Goal: Task Accomplishment & Management: Manage account settings

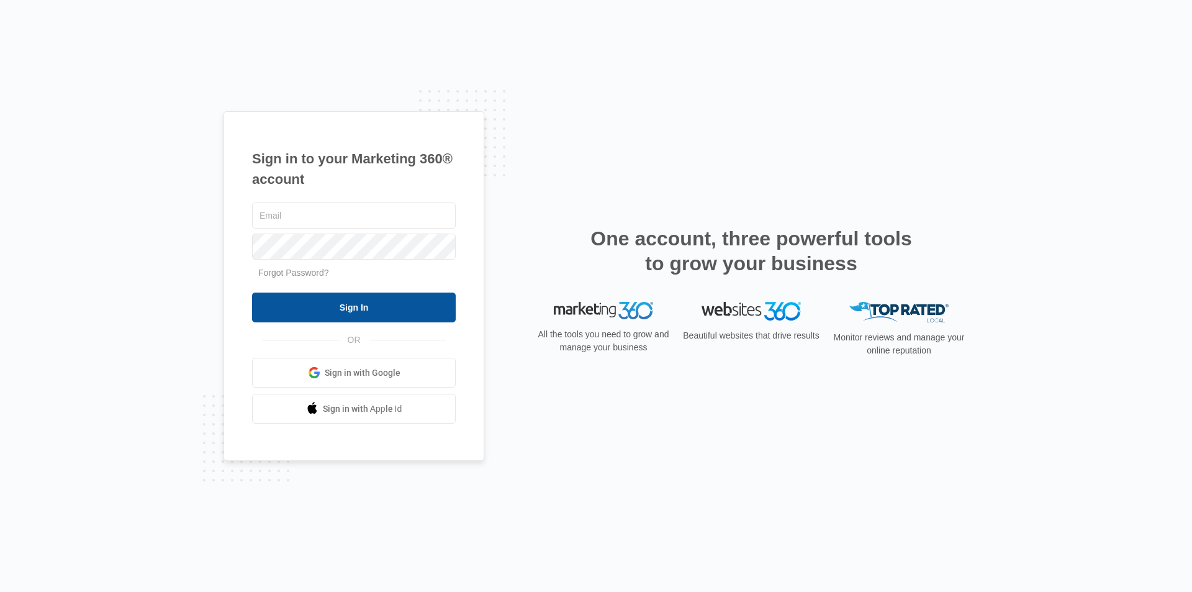
type input "[EMAIL_ADDRESS][DOMAIN_NAME]"
click at [383, 313] on input "Sign In" at bounding box center [354, 307] width 204 height 30
